Goal: Information Seeking & Learning: Learn about a topic

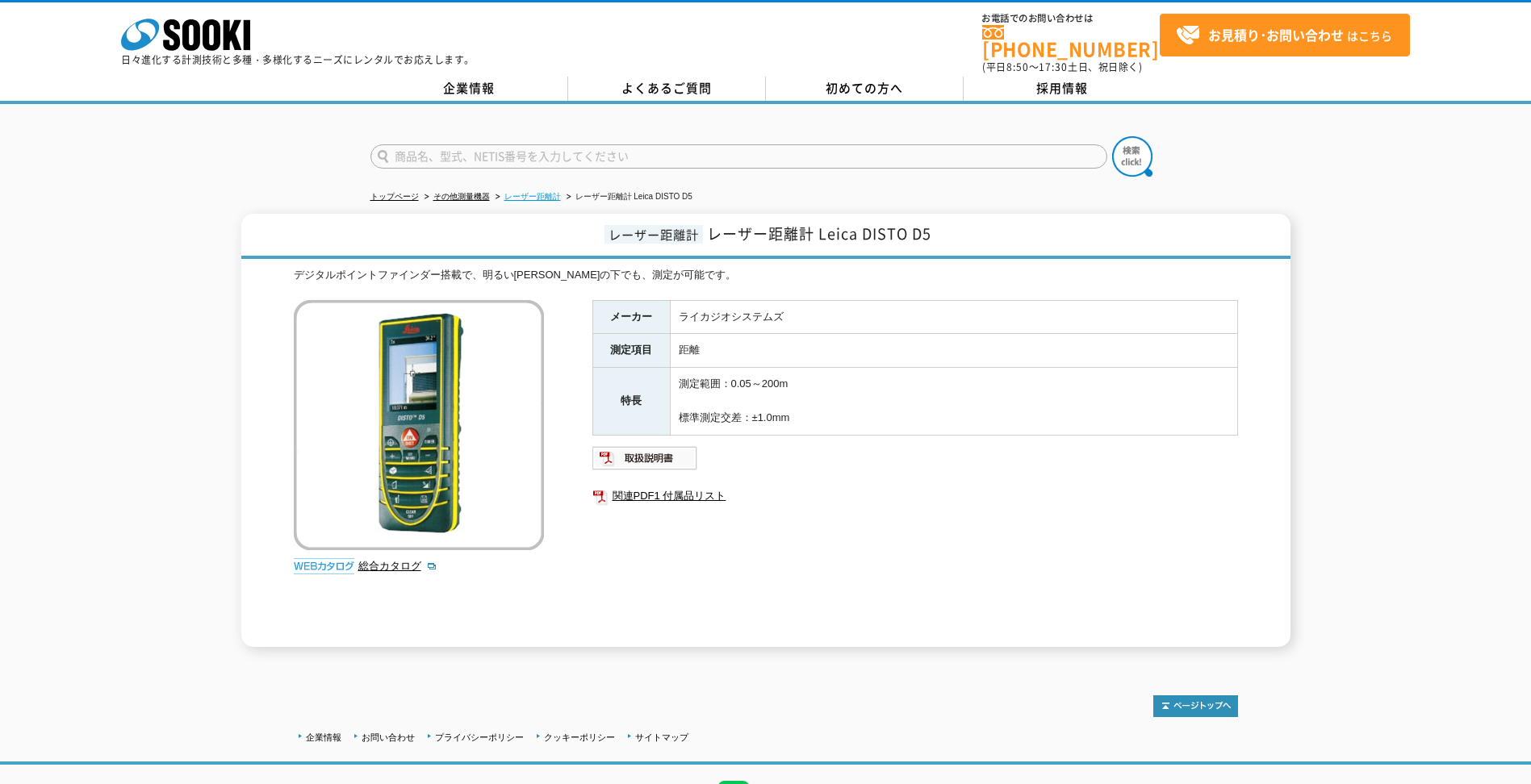
click at [531, 192] on link "レーザー距離計" at bounding box center [532, 196] width 56 height 9
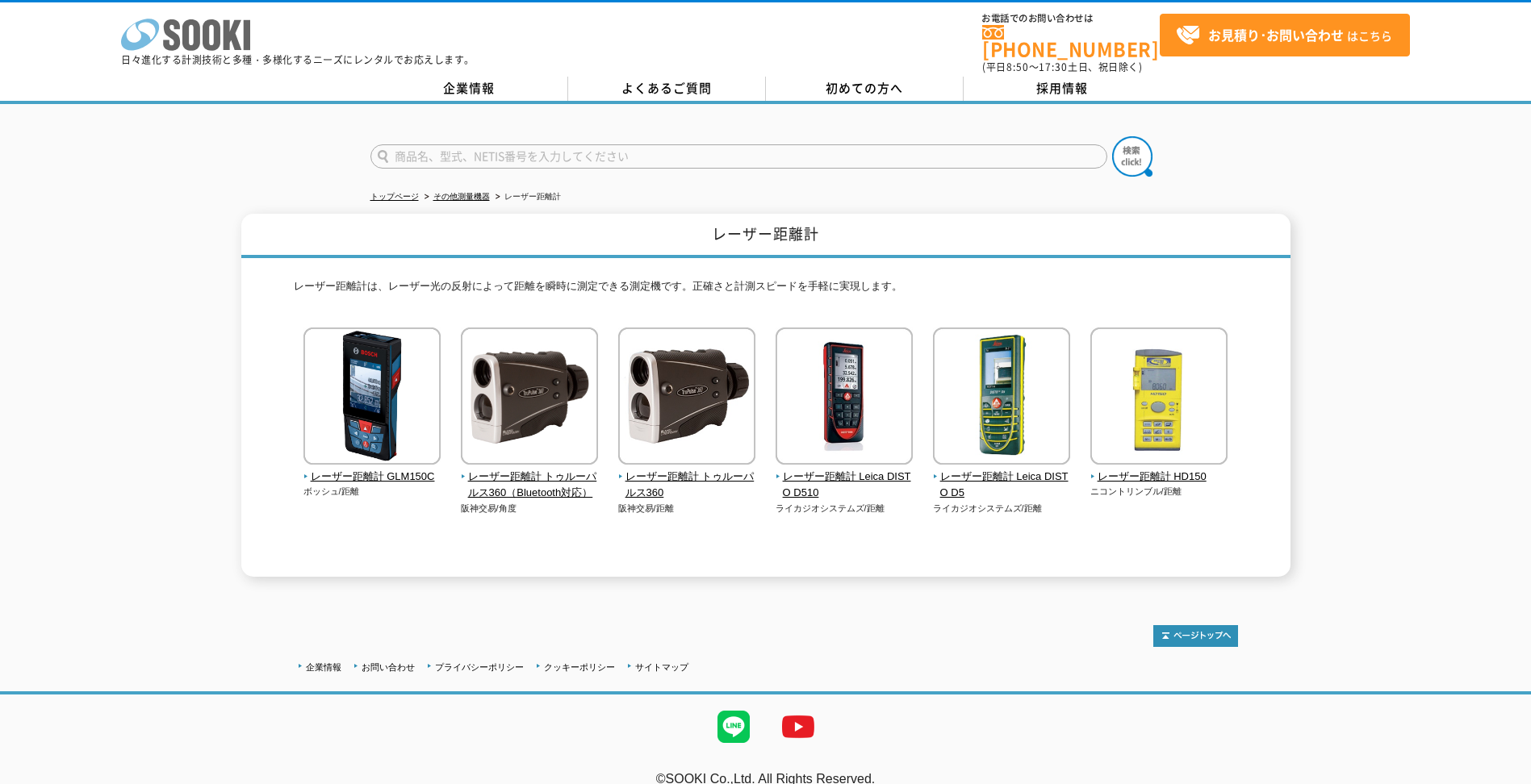
click at [164, 31] on icon at bounding box center [172, 35] width 17 height 31
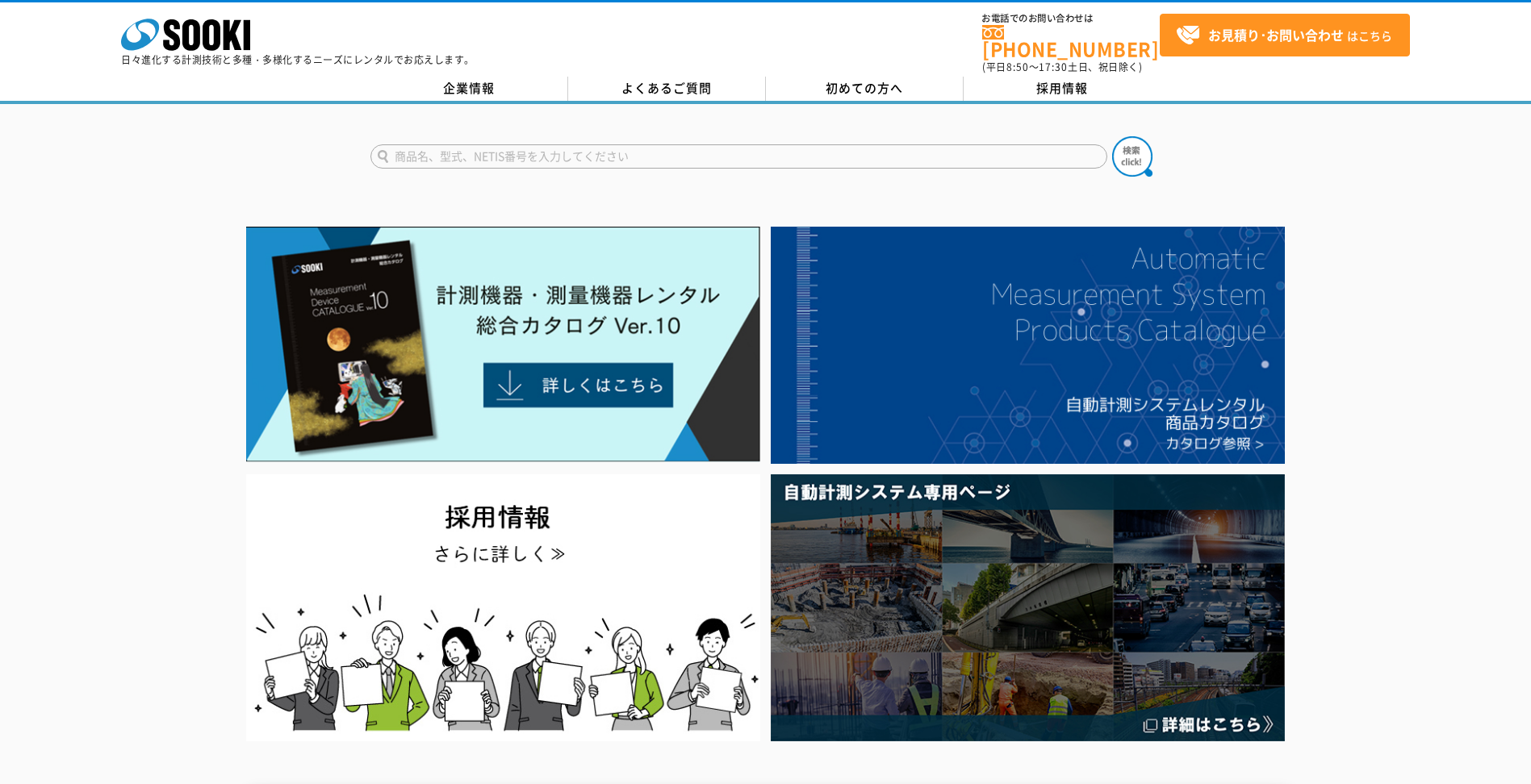
click at [448, 146] on input "text" at bounding box center [739, 156] width 737 height 24
type input ";"
click at [1112, 137] on button at bounding box center [1132, 156] width 40 height 40
click at [495, 145] on input "レーザ距離計" at bounding box center [739, 156] width 737 height 24
type input "距離計"
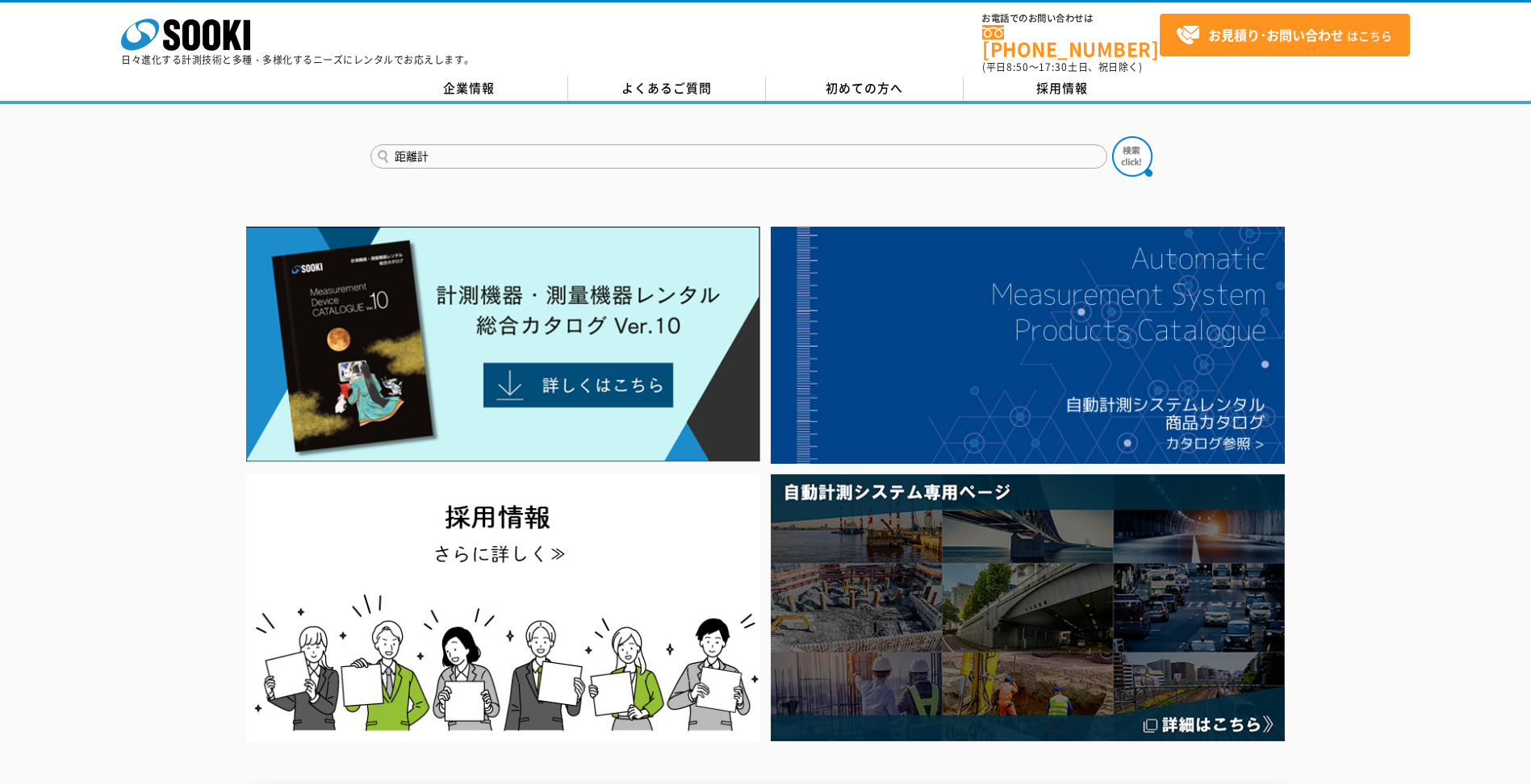
click at [1112, 137] on button at bounding box center [1132, 156] width 40 height 40
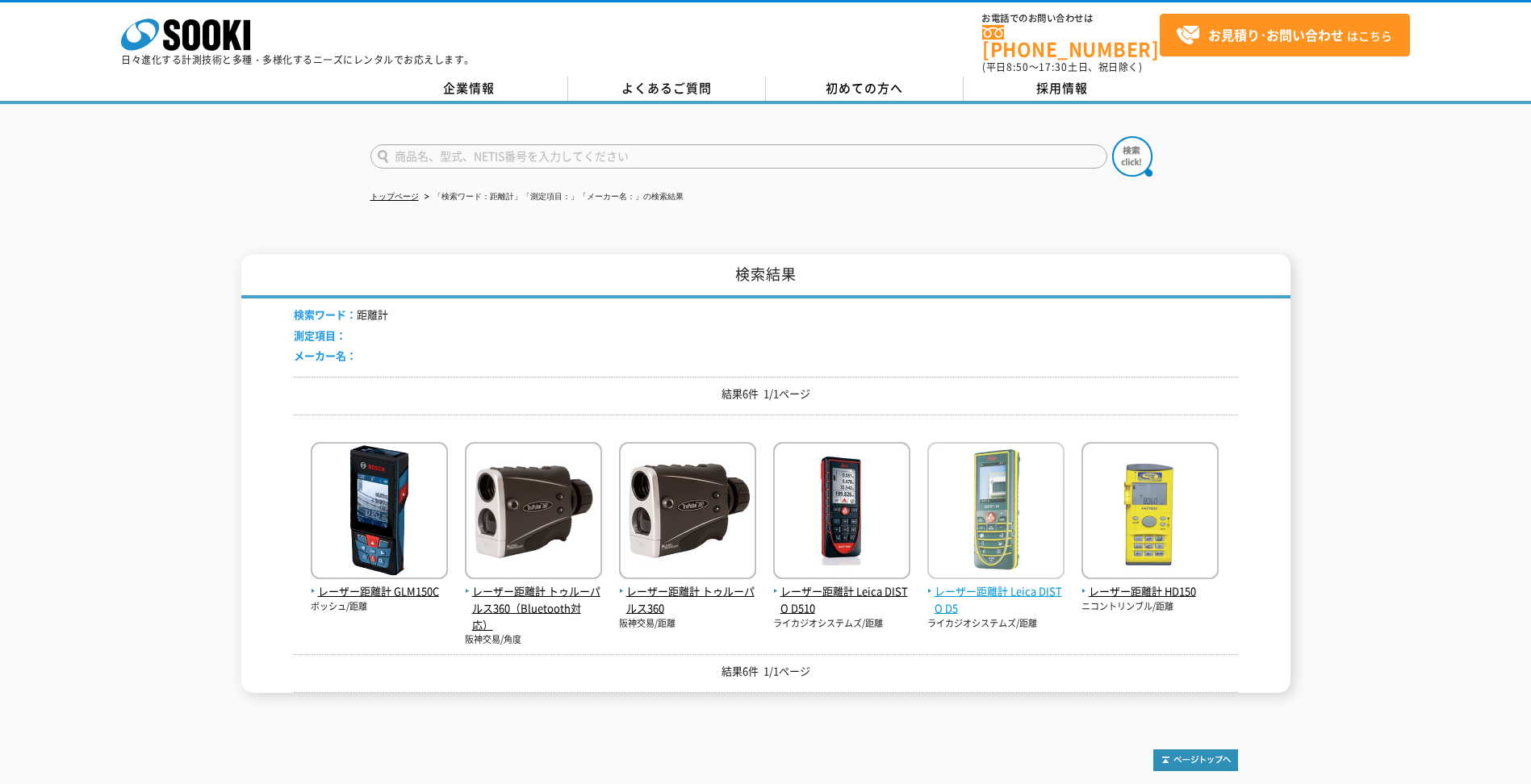
click at [954, 583] on span "レーザー距離計 Leica DISTO D5" at bounding box center [996, 600] width 138 height 34
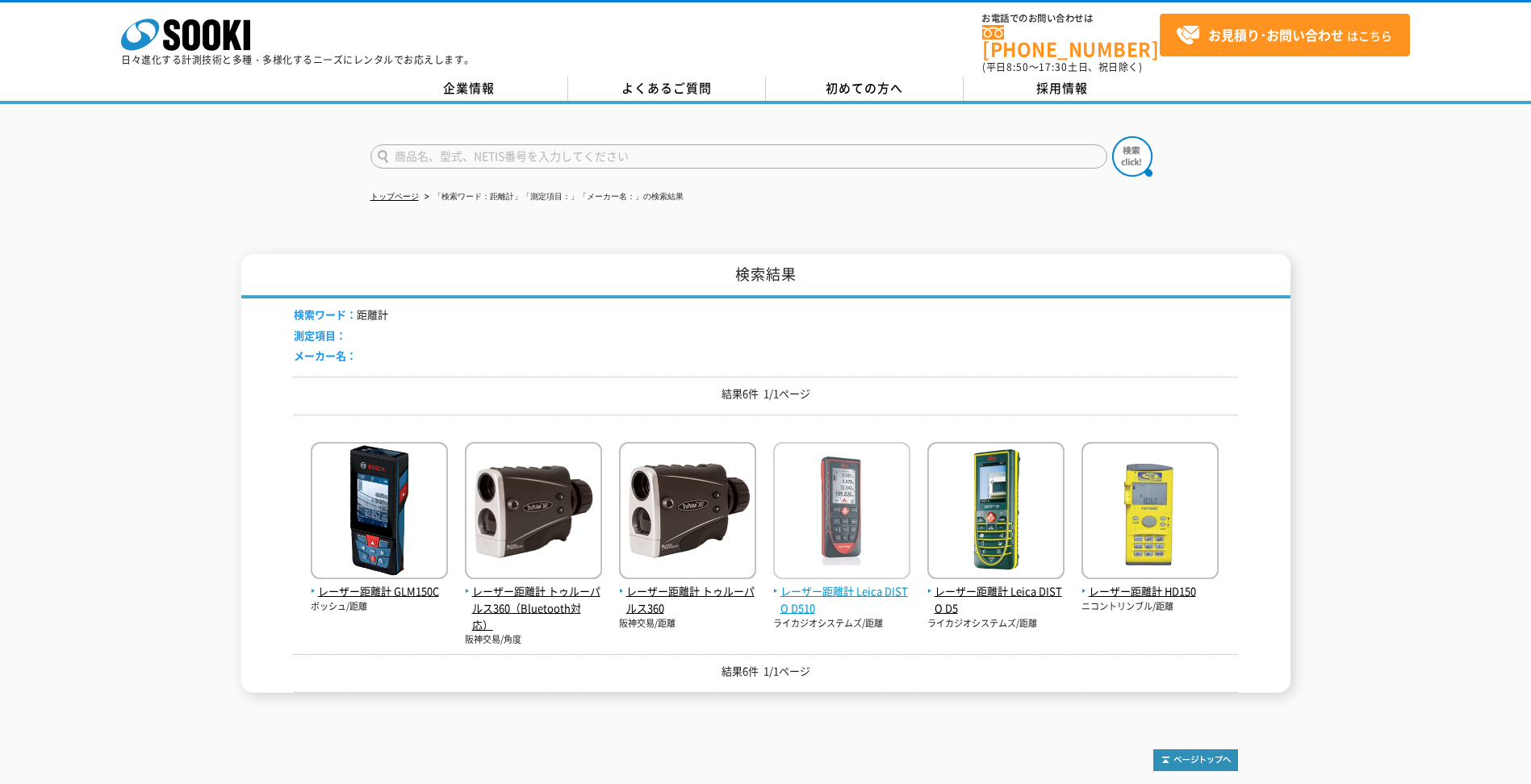
click at [824, 588] on span "レーザー距離計 Leica DISTO D510" at bounding box center [842, 600] width 138 height 34
